Goal: Task Accomplishment & Management: Manage account settings

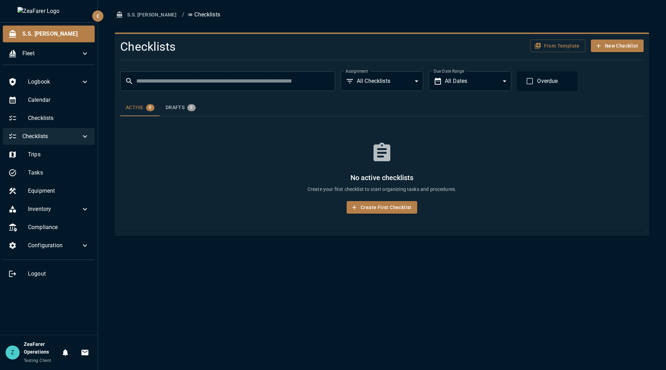
click at [61, 143] on div "Checklists" at bounding box center [49, 136] width 92 height 17
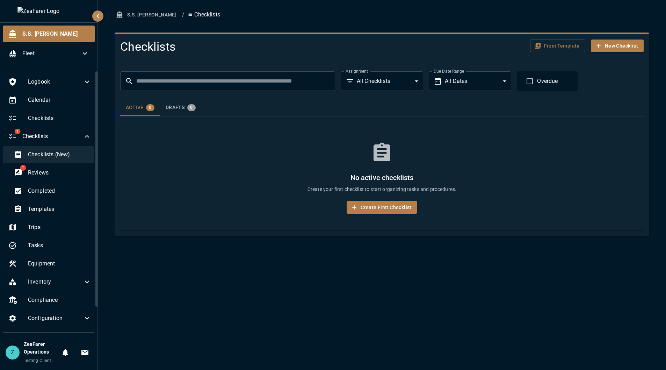
click at [62, 155] on span "Checklists (New)" at bounding box center [59, 154] width 63 height 8
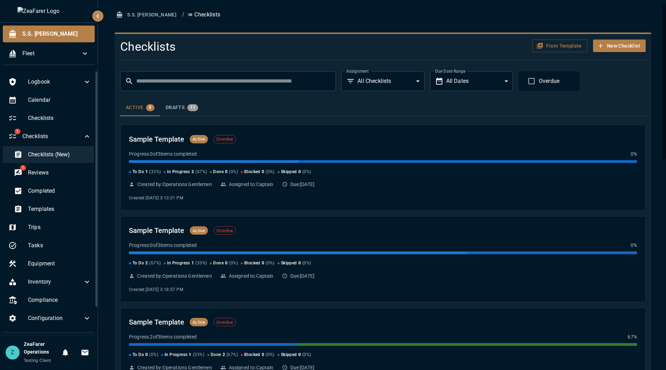
click at [67, 156] on span "Checklists (New)" at bounding box center [59, 154] width 63 height 8
click at [188, 114] on button "Drafts 11" at bounding box center [182, 107] width 44 height 17
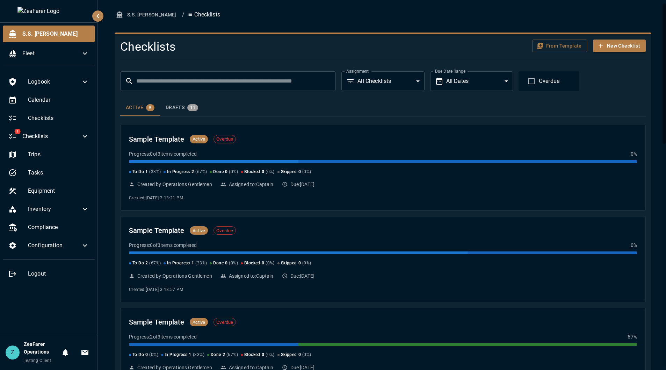
click at [514, 114] on div "Active 9 Drafts 11" at bounding box center [382, 107] width 525 height 17
click at [184, 105] on div "Drafts 11" at bounding box center [182, 107] width 32 height 7
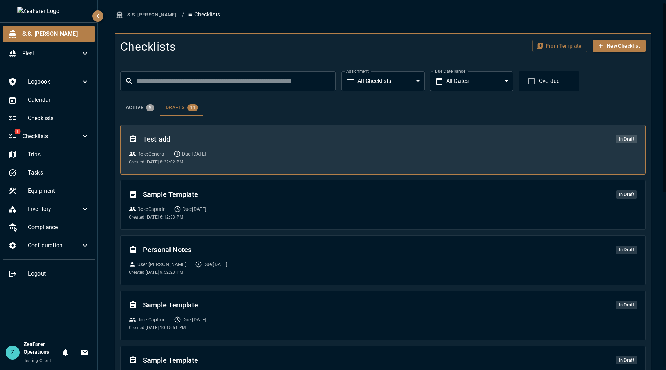
click at [242, 142] on h6 "Test add" at bounding box center [376, 138] width 467 height 11
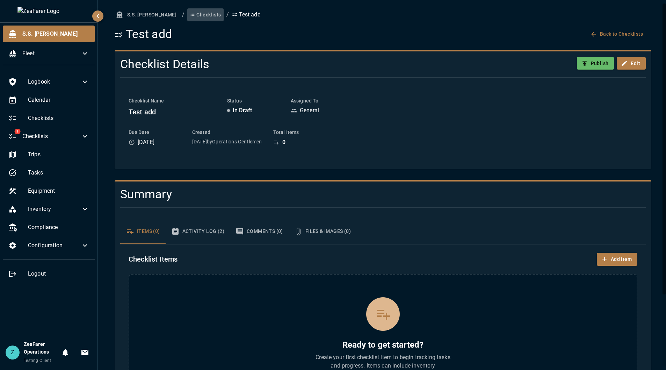
click at [187, 13] on button "Checklists" at bounding box center [205, 14] width 36 height 13
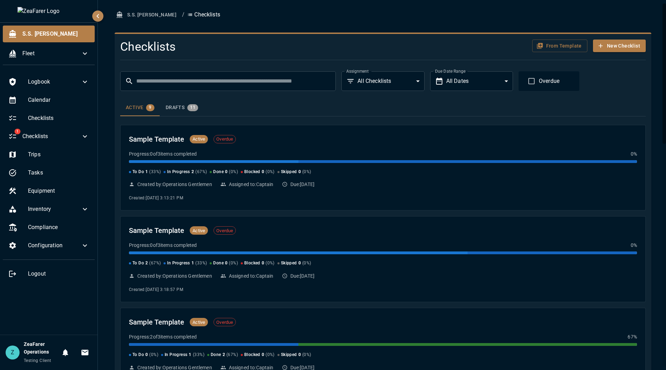
click at [180, 107] on div "Drafts 11" at bounding box center [182, 107] width 32 height 7
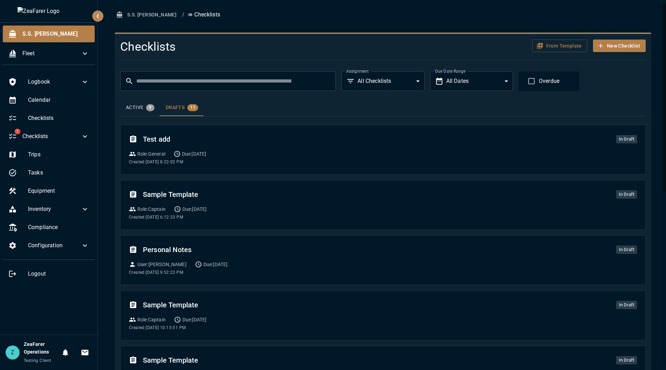
click at [139, 107] on div "Active 9" at bounding box center [140, 107] width 29 height 7
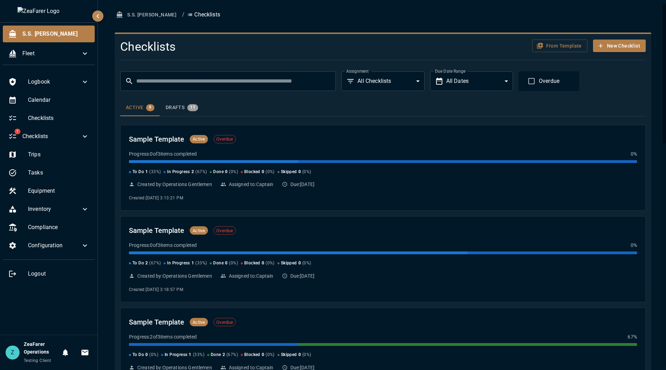
click at [174, 108] on div "Drafts 11" at bounding box center [182, 107] width 32 height 7
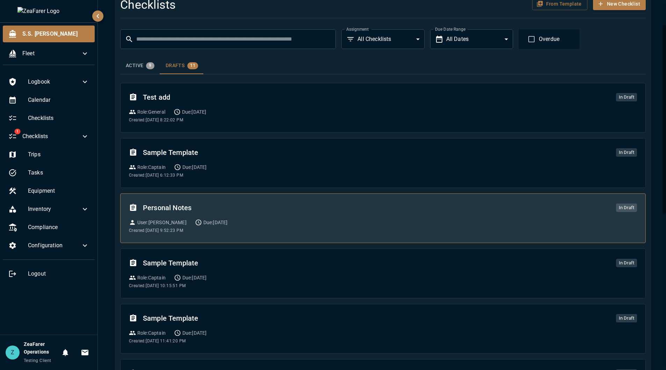
scroll to position [42, 0]
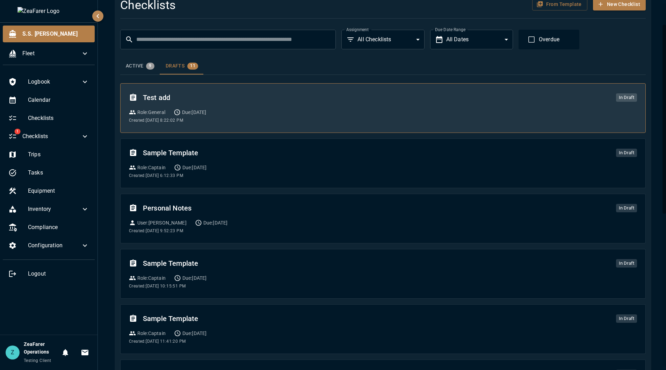
click at [242, 119] on div "Test add In Draft Role : General Due: 9/18/2025 Created: 9/17/2025, 8:22:02 PM" at bounding box center [383, 108] width 508 height 32
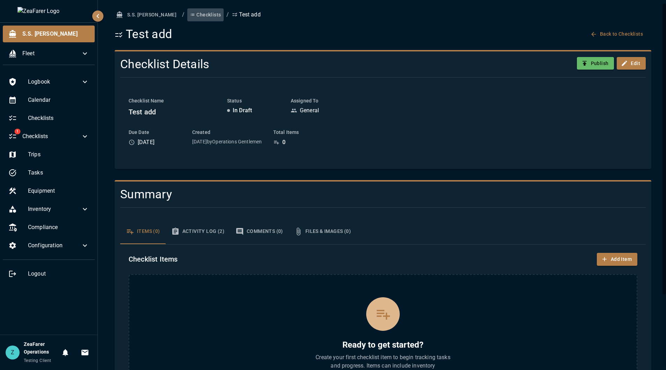
click at [188, 14] on button "Checklists" at bounding box center [205, 14] width 36 height 13
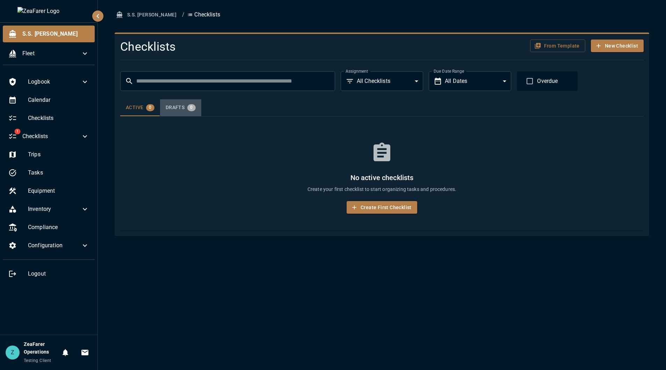
click at [187, 109] on span "0" at bounding box center [191, 107] width 8 height 5
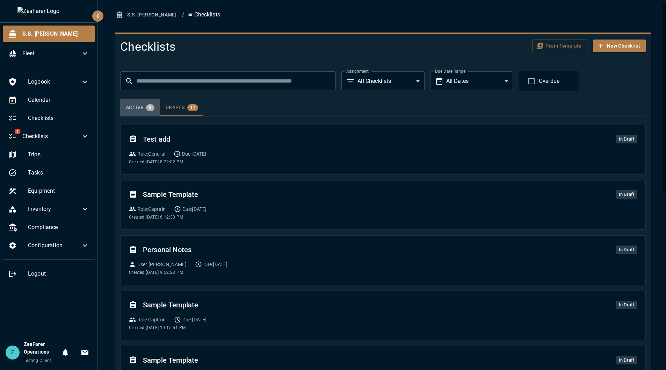
click at [147, 107] on span "9" at bounding box center [150, 107] width 8 height 5
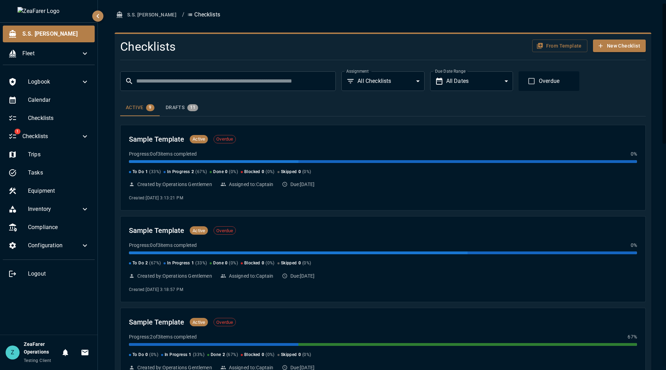
click at [407, 83] on body "S.S. Anne Fleet Logbook Calendar Checklists 1 Checklists Trips Tasks Equipment …" at bounding box center [333, 185] width 666 height 370
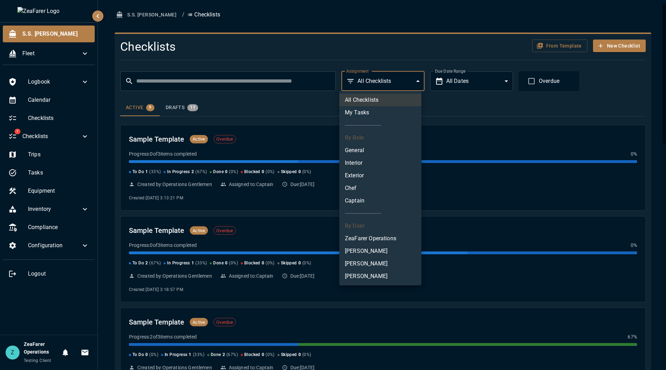
click at [385, 255] on li "Jon Philo" at bounding box center [380, 251] width 82 height 13
type input "**********"
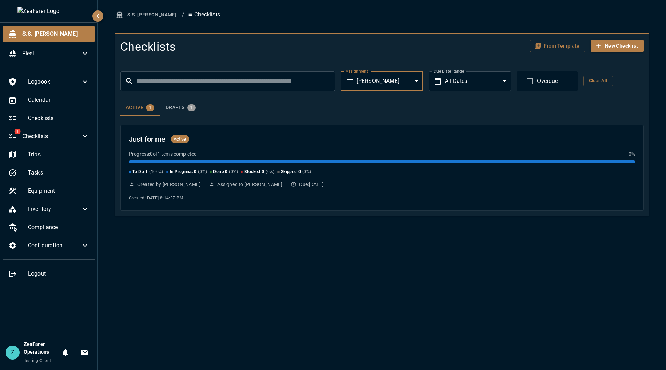
click at [387, 213] on div "**********" at bounding box center [382, 124] width 535 height 184
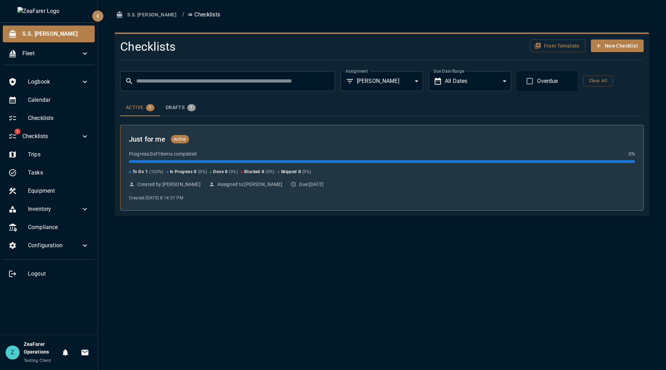
click at [383, 195] on div "Just for me Active Progress: 0 of 1 items completed 0 % To Do 1 ( 100 %) In Pro…" at bounding box center [382, 167] width 506 height 68
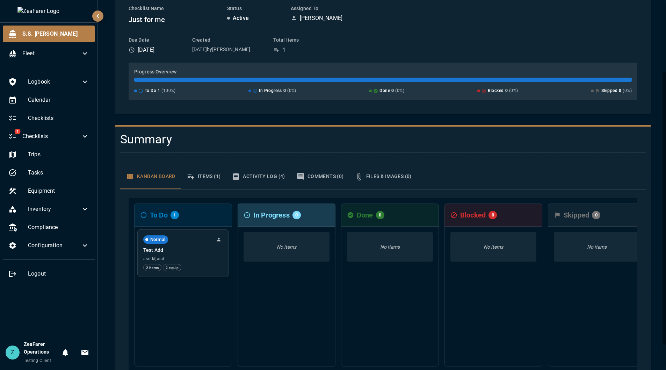
click at [216, 178] on button "Items (1)" at bounding box center [203, 176] width 45 height 25
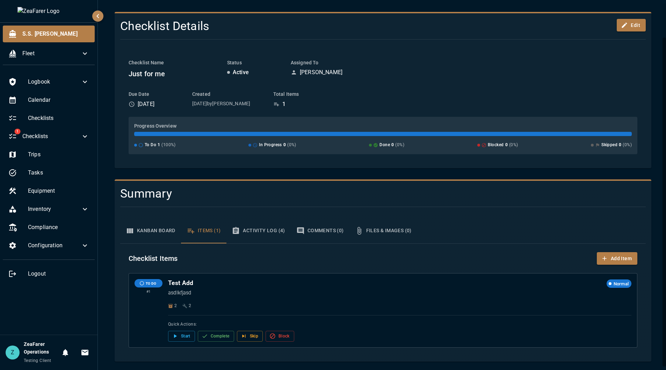
scroll to position [38, 0]
click at [44, 135] on span "Checklists" at bounding box center [51, 136] width 58 height 8
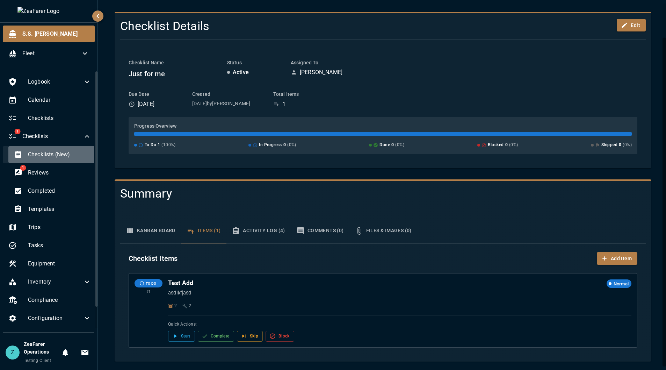
click at [77, 158] on span "Checklists (New)" at bounding box center [59, 154] width 63 height 8
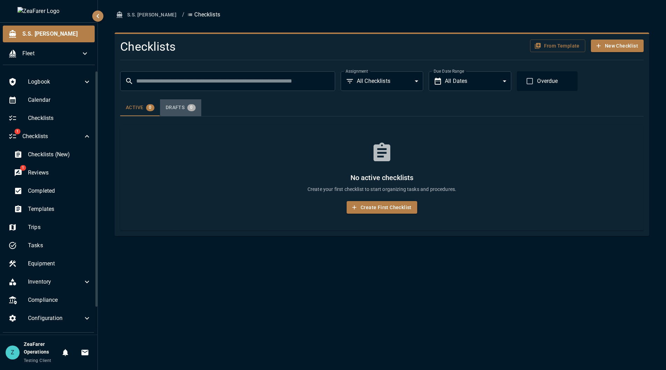
click at [187, 109] on span "0" at bounding box center [191, 107] width 8 height 5
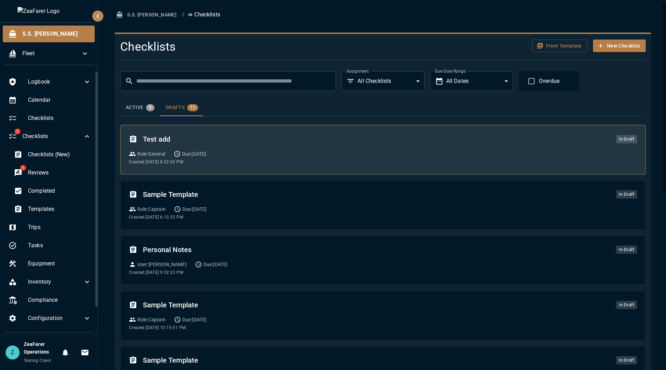
click at [278, 146] on div "Test add In Draft Role : General Due: 9/18/2025 Created: 9/17/2025, 8:22:02 PM" at bounding box center [383, 149] width 508 height 32
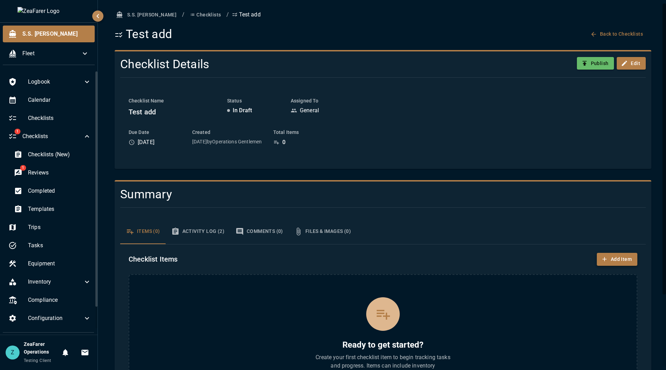
click at [608, 256] on button "Add Item" at bounding box center [617, 259] width 41 height 13
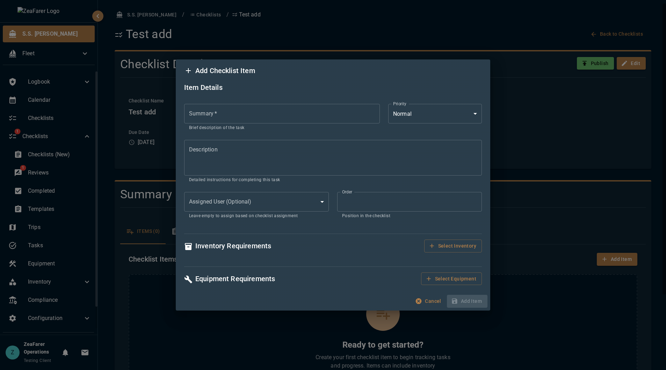
click at [272, 113] on input "Summary   *" at bounding box center [282, 114] width 196 height 20
type input "****"
click at [400, 152] on textarea "Description" at bounding box center [333, 158] width 288 height 24
type textarea "****"
click at [475, 296] on button "Add Item" at bounding box center [467, 301] width 41 height 13
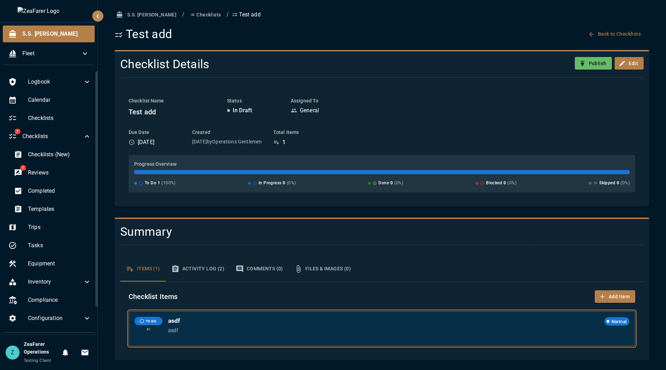
click at [467, 317] on h6 "asdf" at bounding box center [385, 321] width 434 height 8
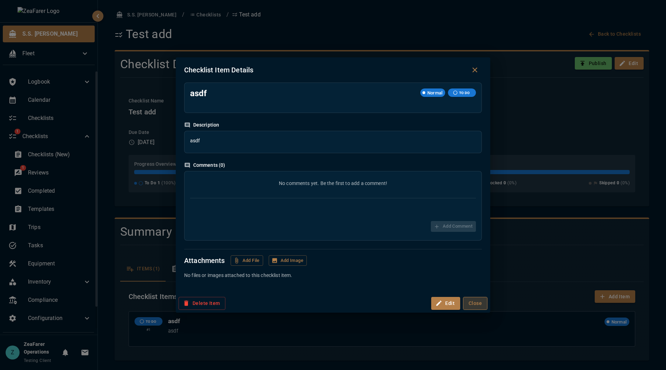
click at [478, 301] on button "Close" at bounding box center [475, 303] width 24 height 13
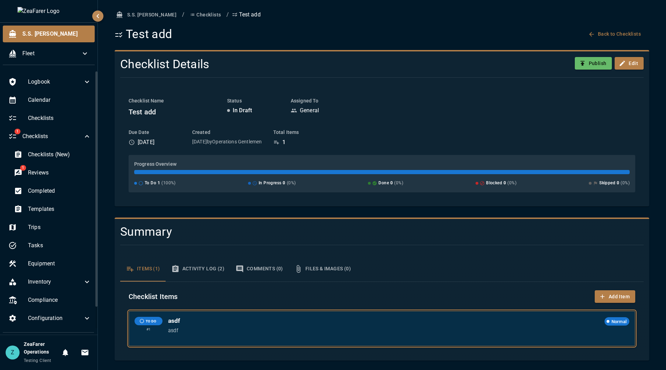
click at [299, 322] on h6 "asdf" at bounding box center [385, 321] width 434 height 8
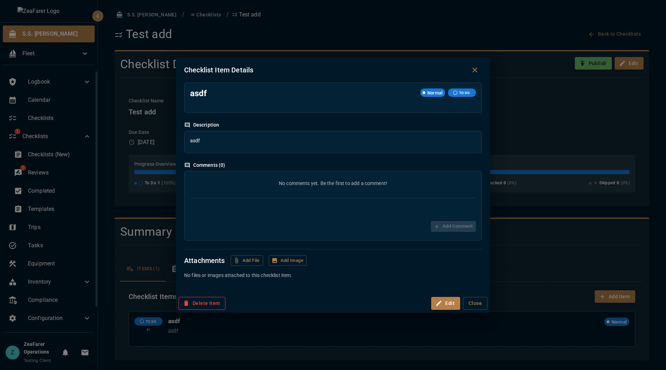
click at [199, 306] on button "Delete Item" at bounding box center [202, 303] width 47 height 13
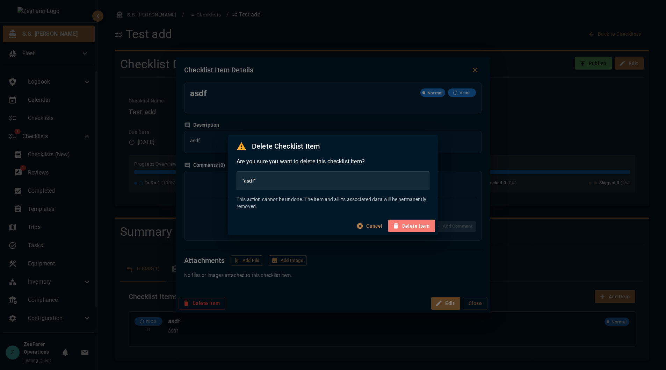
click at [415, 223] on button "Delete Item" at bounding box center [411, 225] width 47 height 13
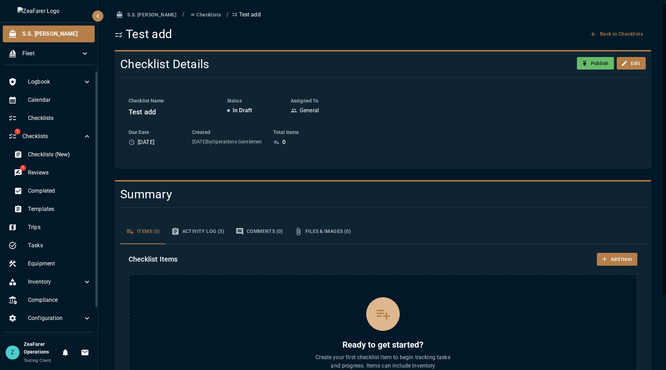
scroll to position [91, 0]
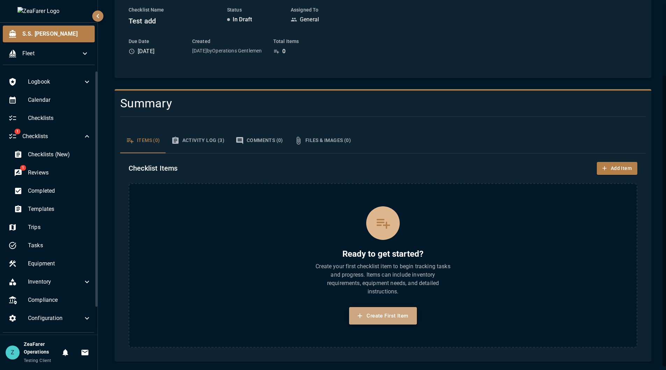
click at [369, 318] on button "Create First Item" at bounding box center [382, 315] width 67 height 17
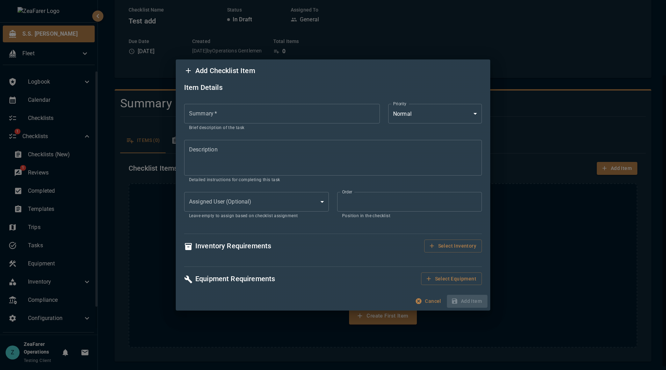
click at [460, 287] on div "Item Details Summary   * Summary   * Brief description of the task Priority Nor…" at bounding box center [333, 187] width 314 height 210
click at [468, 279] on button "Select Equipment" at bounding box center [451, 278] width 61 height 13
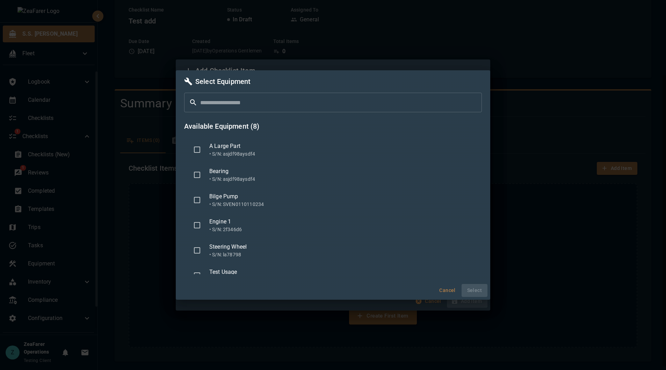
click at [536, 274] on div "Select Equipment ​ ​ Available Equipment ( 8 ) A Large Part • S/N: asjdf98aysdf…" at bounding box center [333, 185] width 666 height 370
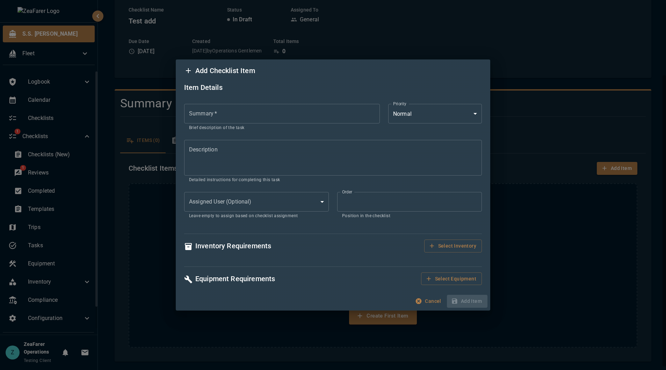
click at [427, 297] on button "Cancel" at bounding box center [429, 301] width 30 height 13
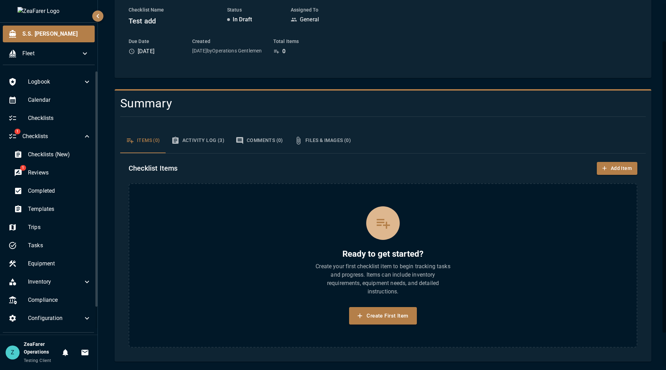
scroll to position [0, 0]
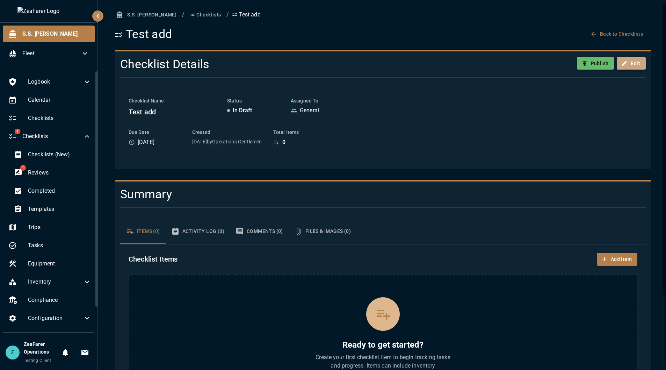
click at [634, 59] on button "Edit" at bounding box center [631, 63] width 29 height 13
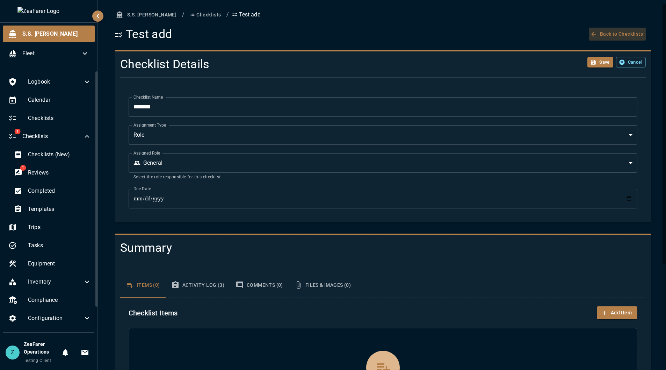
click at [611, 34] on button "Back to Checklists" at bounding box center [617, 34] width 57 height 13
